Goal: Information Seeking & Learning: Learn about a topic

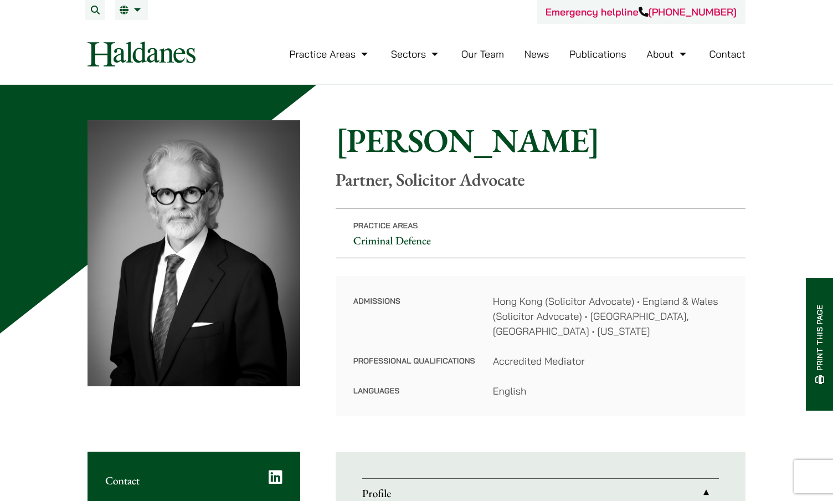
click at [488, 53] on link "Our Team" at bounding box center [482, 54] width 43 height 13
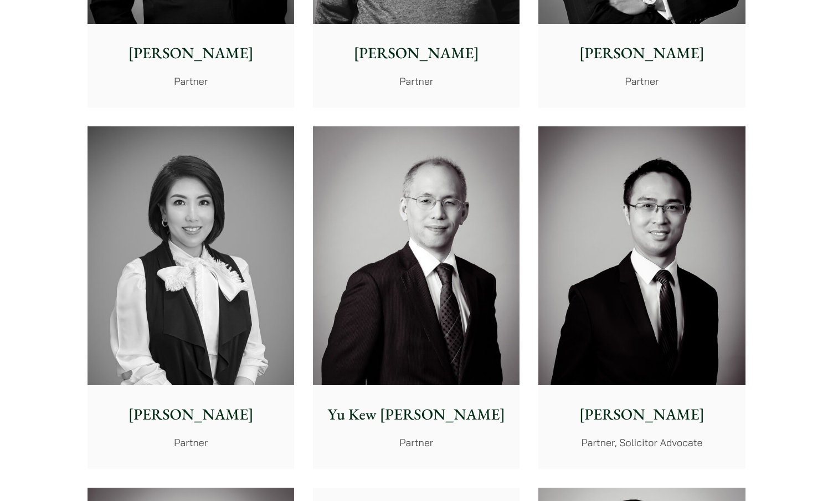
scroll to position [901, 0]
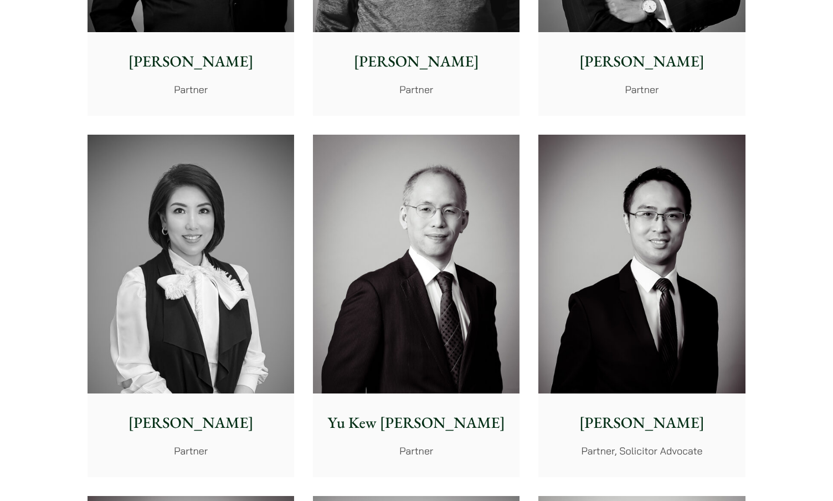
click at [649, 309] on img at bounding box center [641, 264] width 207 height 259
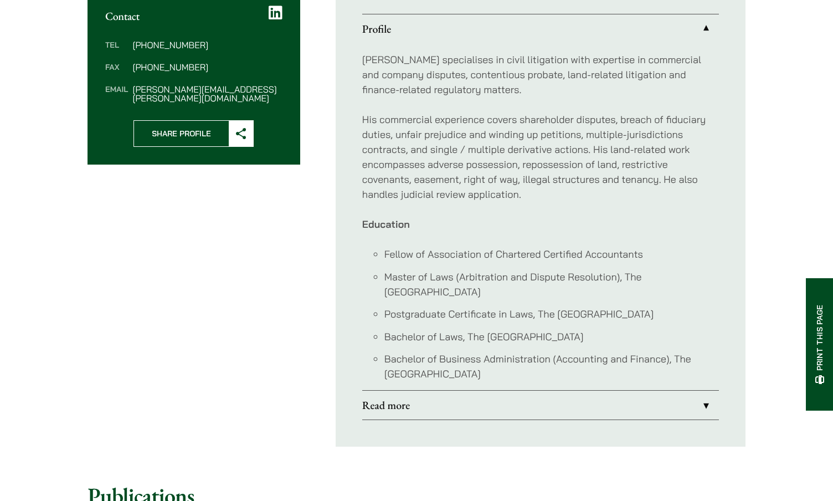
scroll to position [629, 0]
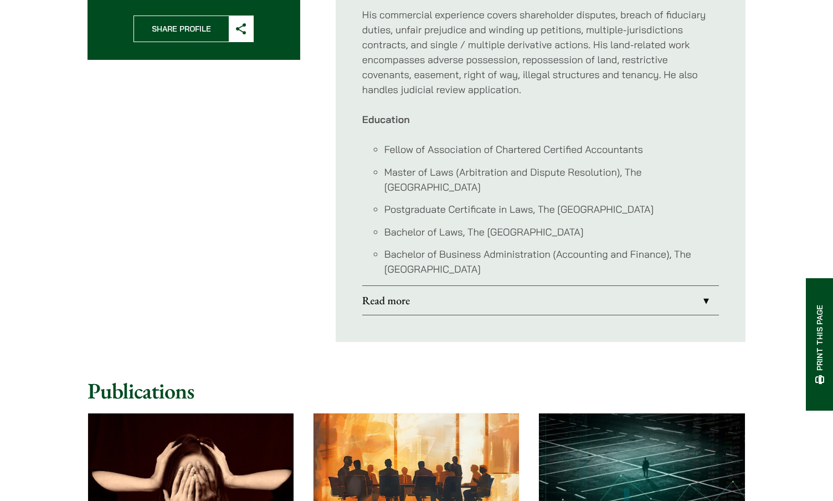
click at [708, 287] on link "Read more" at bounding box center [540, 300] width 357 height 29
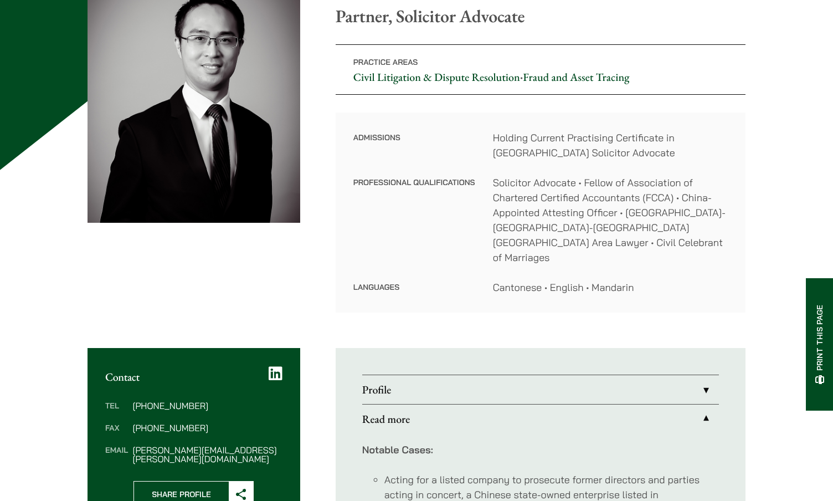
scroll to position [250, 0]
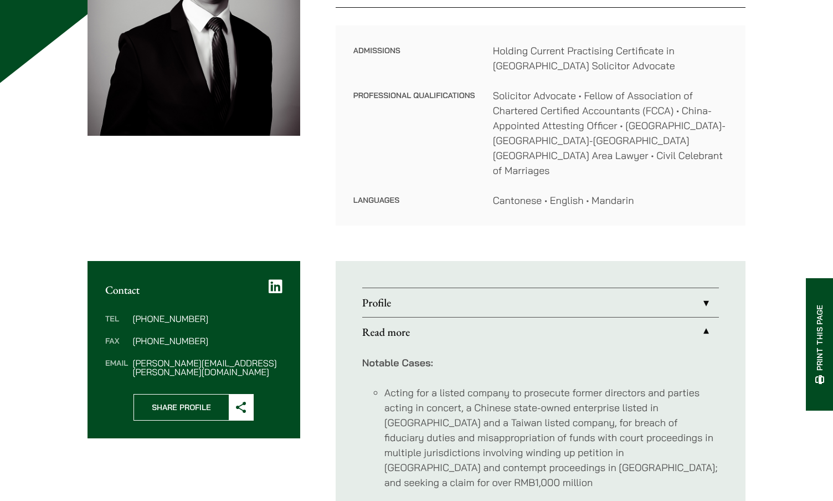
click at [700, 288] on link "Profile" at bounding box center [540, 302] width 357 height 29
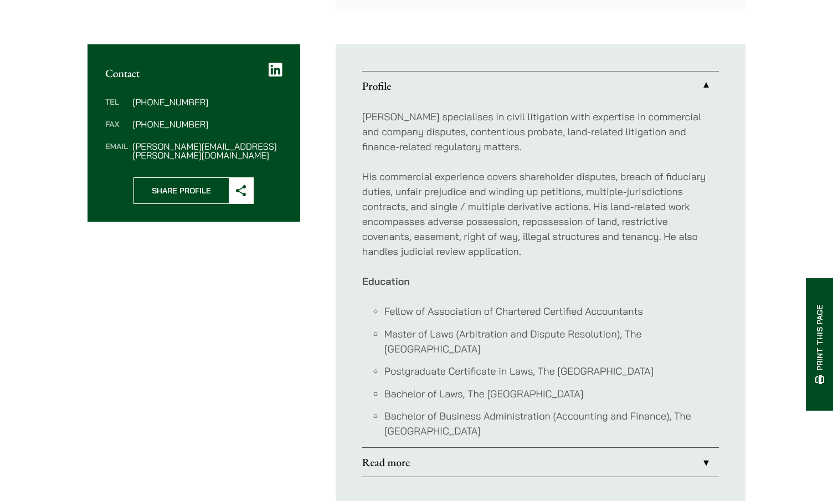
scroll to position [466, 0]
